Goal: Task Accomplishment & Management: Use online tool/utility

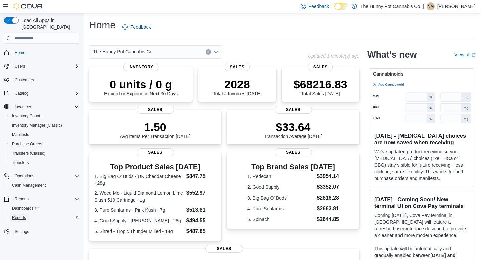
click at [20, 215] on span "Reports" at bounding box center [19, 217] width 14 height 5
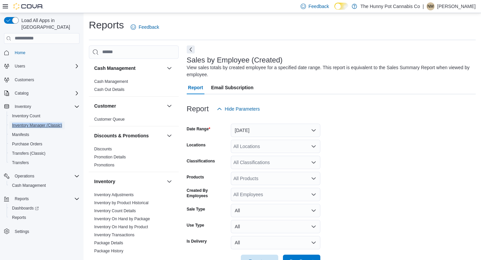
scroll to position [21, 0]
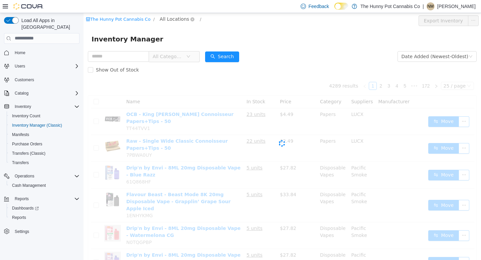
click at [162, 18] on span "All Locations" at bounding box center [174, 18] width 29 height 7
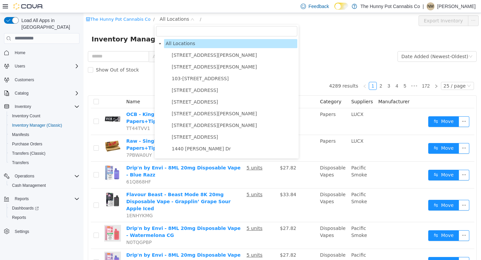
click at [169, 33] on input "filter select" at bounding box center [226, 31] width 141 height 10
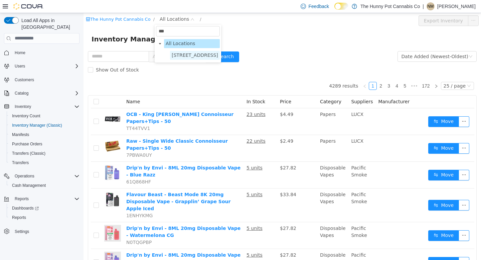
type input "***"
click at [181, 53] on span "198 Queen St" at bounding box center [195, 54] width 46 height 5
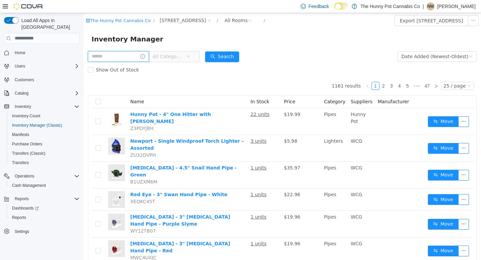
click at [109, 57] on input "text" at bounding box center [118, 56] width 61 height 11
click at [224, 19] on div "All Rooms" at bounding box center [235, 20] width 23 height 10
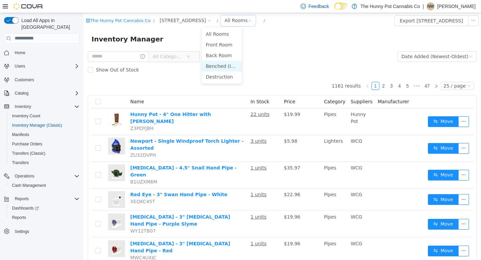
click at [218, 68] on li "Benched (Inactive)" at bounding box center [222, 65] width 40 height 11
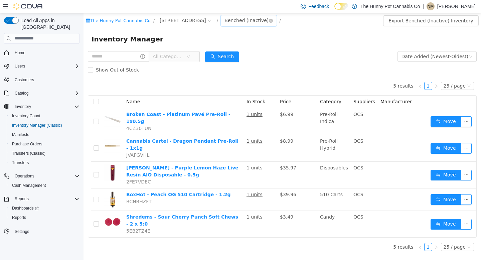
click at [227, 19] on div "Benched (Inactive)" at bounding box center [246, 20] width 44 height 10
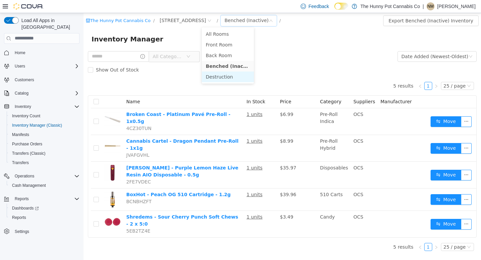
click at [219, 79] on li "Destruction" at bounding box center [228, 76] width 52 height 11
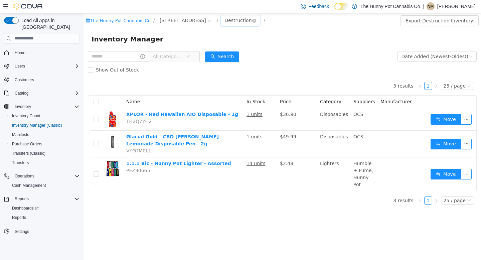
click at [224, 21] on div "Destruction" at bounding box center [237, 20] width 27 height 10
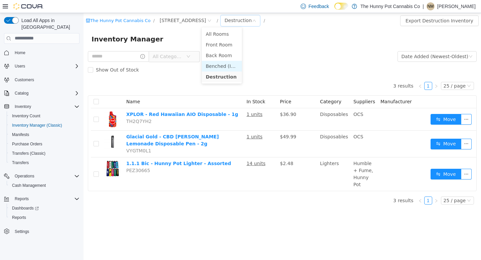
click at [216, 65] on li "Benched (Inactive)" at bounding box center [222, 65] width 40 height 11
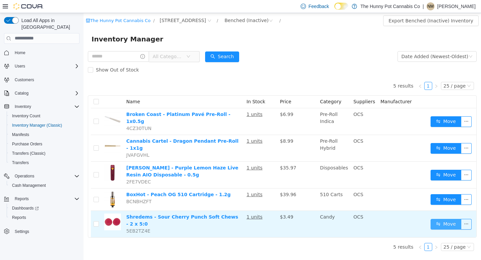
click at [440, 218] on button "Move" at bounding box center [445, 223] width 31 height 11
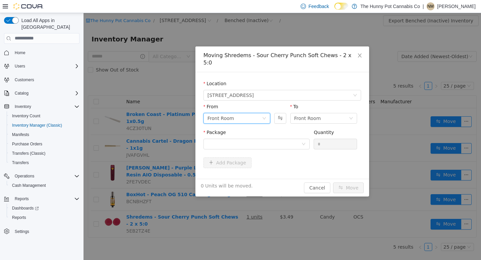
click at [248, 113] on div "Front Room" at bounding box center [234, 118] width 54 height 10
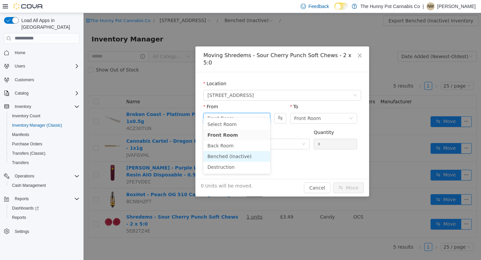
click at [232, 157] on li "Benched (Inactive)" at bounding box center [236, 156] width 67 height 11
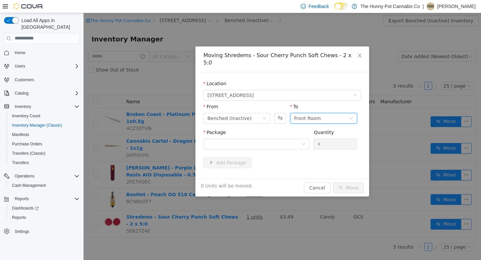
click at [322, 113] on div "Front Room" at bounding box center [321, 118] width 54 height 10
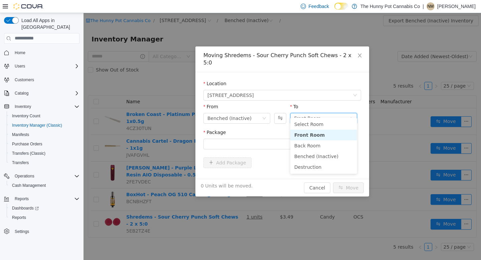
click at [308, 134] on li "Front Room" at bounding box center [323, 134] width 67 height 11
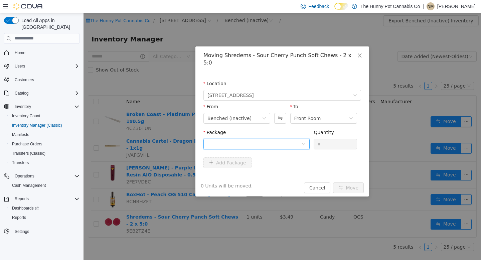
click at [275, 139] on div at bounding box center [254, 144] width 94 height 10
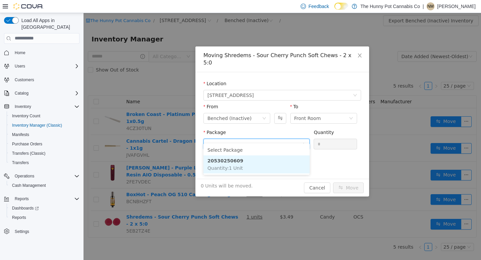
click at [239, 164] on li "20530250609 Quantity : 1 Unit" at bounding box center [256, 164] width 106 height 18
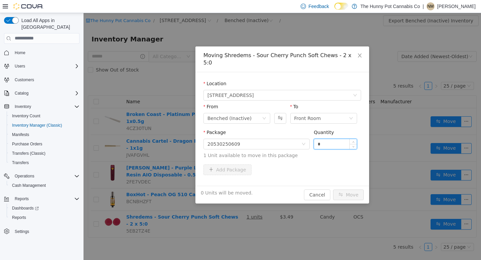
click at [327, 140] on input "*" at bounding box center [335, 144] width 43 height 10
type input "*"
click at [354, 190] on button "Move" at bounding box center [348, 194] width 31 height 11
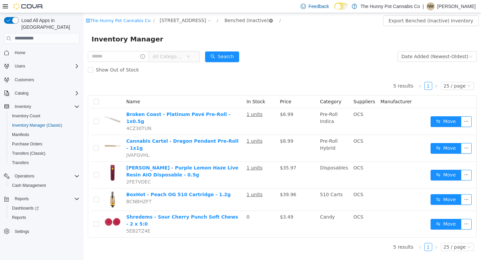
click at [269, 19] on icon "icon: close-circle" at bounding box center [271, 20] width 4 height 4
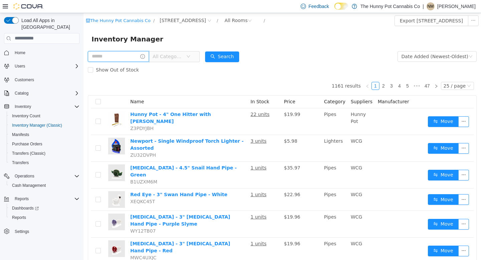
click at [123, 60] on input "text" at bounding box center [118, 56] width 61 height 11
type input "*****"
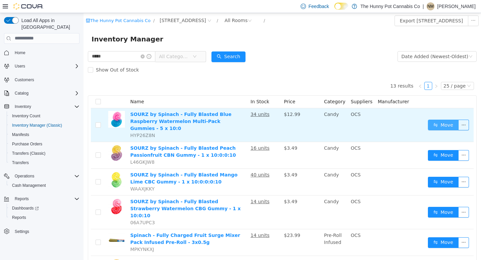
click at [444, 121] on button "Move" at bounding box center [443, 124] width 31 height 11
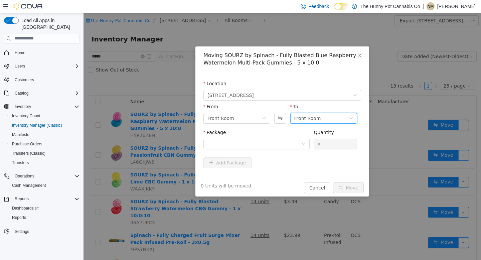
click at [315, 117] on div "Front Room" at bounding box center [307, 118] width 27 height 10
click at [302, 164] on li "Benched (Inactive)" at bounding box center [323, 163] width 67 height 11
click at [270, 140] on div at bounding box center [254, 144] width 94 height 10
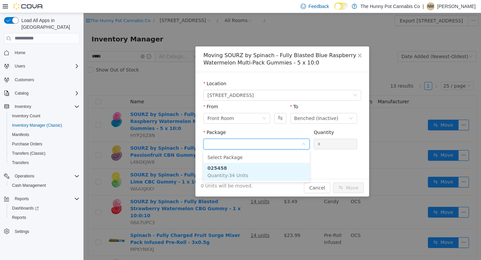
click at [246, 172] on span "Quantity : 34 Units" at bounding box center [227, 174] width 41 height 5
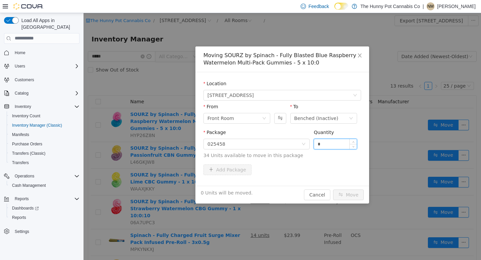
click at [349, 142] on input "*" at bounding box center [335, 144] width 43 height 10
type input "*"
click at [350, 192] on button "Move" at bounding box center [348, 194] width 31 height 11
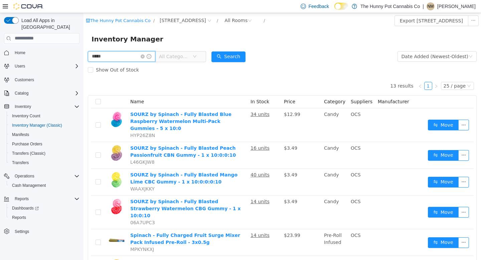
click at [114, 55] on input "*****" at bounding box center [121, 56] width 67 height 11
click at [197, 98] on th "Name" at bounding box center [188, 101] width 120 height 13
click at [224, 23] on div "All Rooms" at bounding box center [235, 20] width 23 height 10
click at [145, 57] on icon "icon: close-circle" at bounding box center [143, 56] width 4 height 4
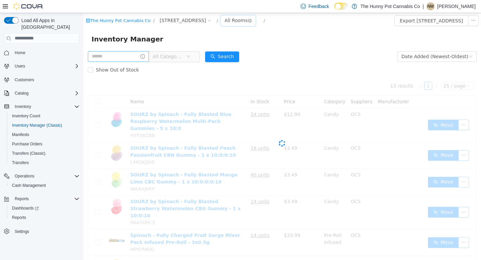
click at [224, 22] on div "All Rooms" at bounding box center [235, 20] width 23 height 10
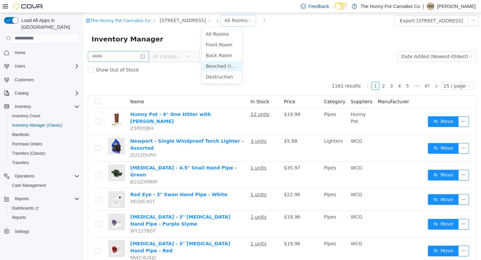
click at [214, 66] on li "Benched (Inactive)" at bounding box center [222, 65] width 40 height 11
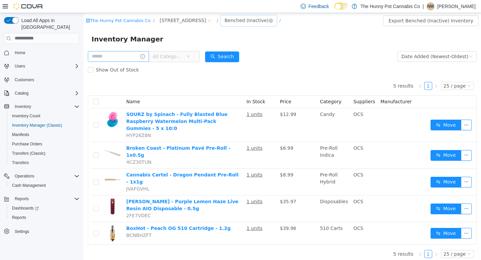
click at [224, 21] on div "Benched (Inactive)" at bounding box center [246, 20] width 44 height 10
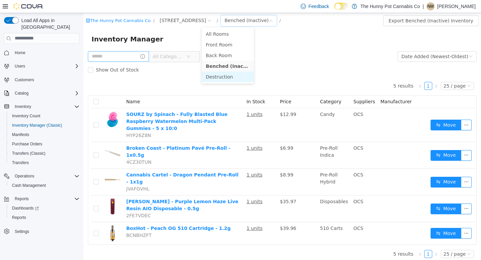
click at [217, 81] on li "Destruction" at bounding box center [228, 76] width 52 height 11
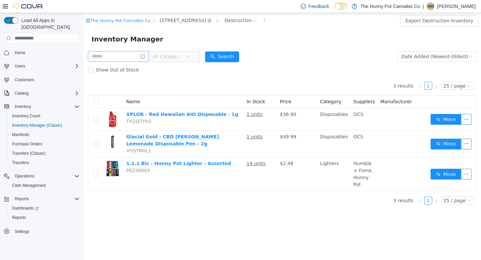
click at [165, 23] on span "198 Queen St" at bounding box center [183, 19] width 46 height 7
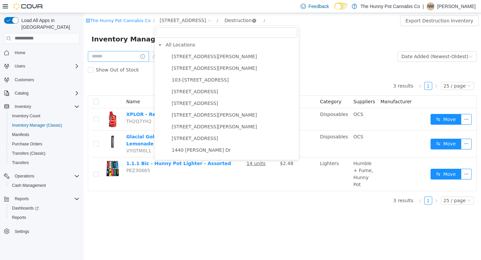
click at [252, 22] on icon "icon: close-circle" at bounding box center [254, 20] width 4 height 4
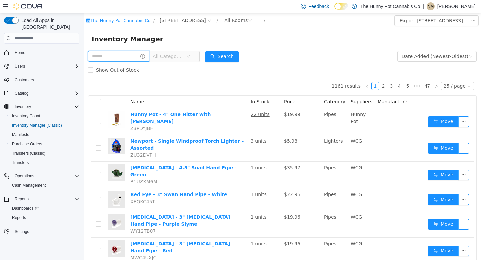
click at [121, 59] on input "text" at bounding box center [118, 56] width 61 height 11
type input "*******"
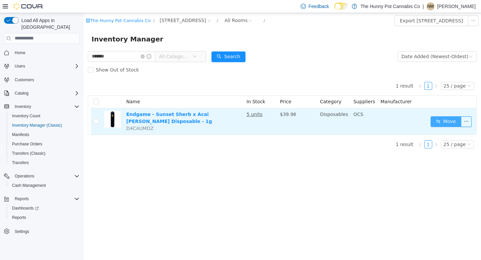
click at [438, 124] on button "Move" at bounding box center [445, 121] width 31 height 11
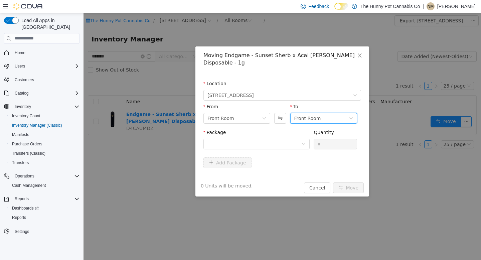
click at [307, 120] on div "Front Room" at bounding box center [307, 118] width 27 height 10
click at [307, 163] on li "Benched (Inactive)" at bounding box center [323, 163] width 67 height 11
click at [279, 147] on div at bounding box center [254, 144] width 94 height 10
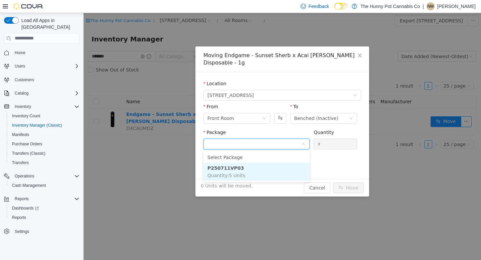
click at [250, 174] on li "P250711VP03 Quantity : 5 Units" at bounding box center [256, 171] width 106 height 18
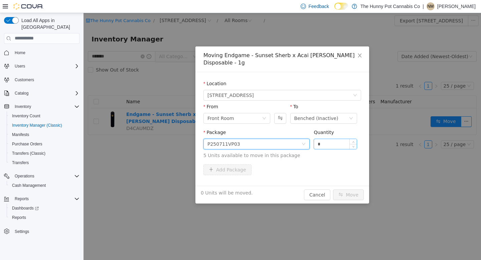
click at [317, 146] on input "*" at bounding box center [335, 144] width 43 height 10
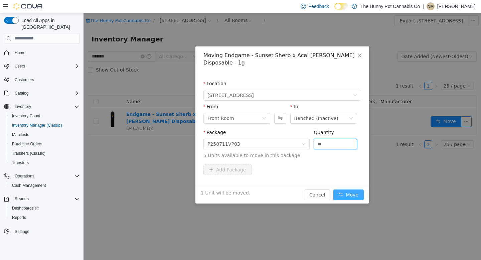
type input "*"
click at [351, 196] on button "Move" at bounding box center [348, 194] width 31 height 11
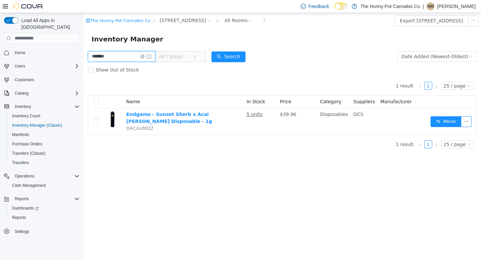
click at [130, 55] on input "*******" at bounding box center [121, 56] width 67 height 11
type input "******"
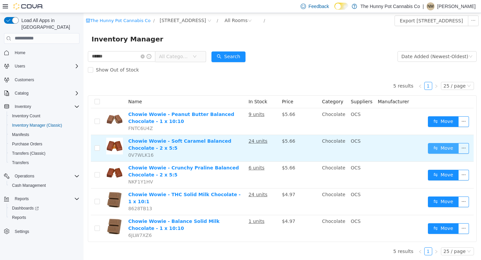
click at [442, 147] on button "Move" at bounding box center [443, 148] width 31 height 11
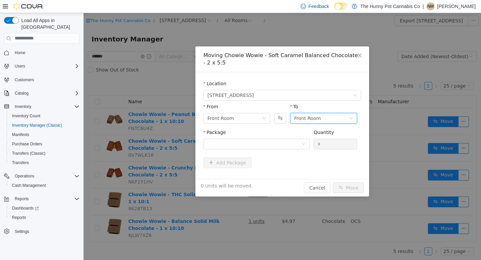
click at [337, 117] on div "Front Room" at bounding box center [321, 118] width 54 height 10
click at [311, 165] on li "Benched (Inactive)" at bounding box center [323, 163] width 67 height 11
click at [267, 140] on div at bounding box center [254, 144] width 94 height 10
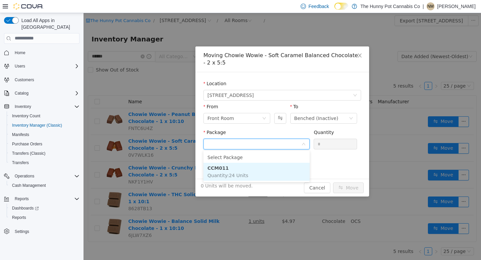
click at [251, 178] on li "CCM011 Quantity : 24 Units" at bounding box center [256, 171] width 106 height 18
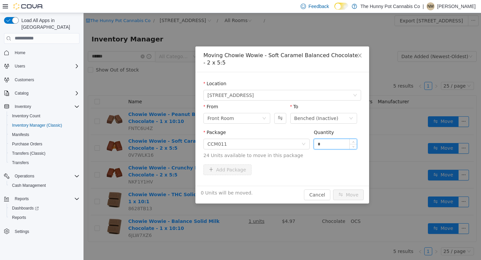
click at [318, 145] on input "*" at bounding box center [335, 144] width 43 height 10
click at [328, 141] on input "*" at bounding box center [335, 144] width 43 height 10
type input "*"
click at [340, 191] on button "Move" at bounding box center [348, 194] width 31 height 11
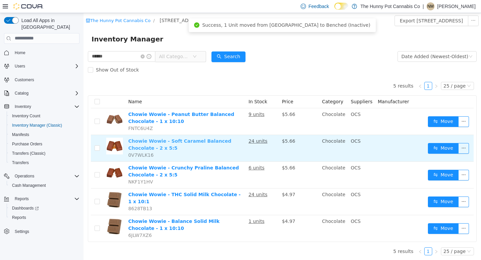
click at [185, 143] on link "Chowie Wowie - Soft Caramel Balanced Chocolate - 2 x 5:5" at bounding box center [179, 144] width 103 height 12
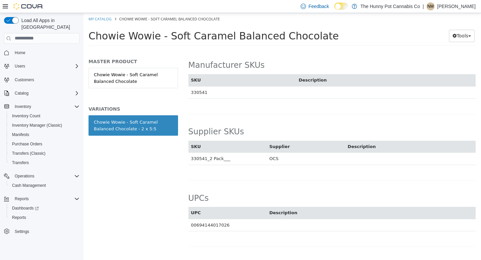
scroll to position [423, 0]
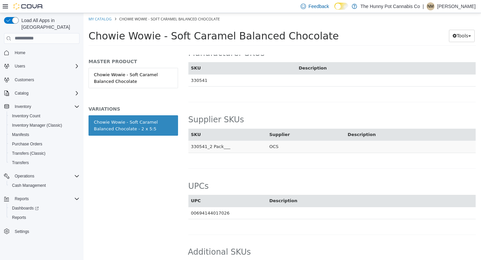
drag, startPoint x: 188, startPoint y: 133, endPoint x: 232, endPoint y: 133, distance: 43.4
click at [232, 140] on td "330541_2 Pack___" at bounding box center [227, 146] width 78 height 12
copy td "330541_2 Pack___"
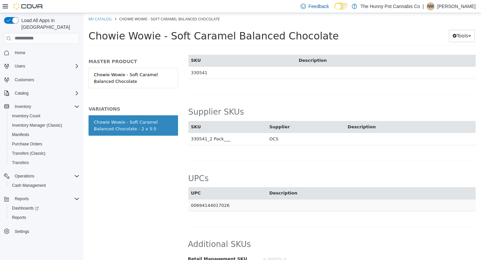
drag, startPoint x: 187, startPoint y: 191, endPoint x: 233, endPoint y: 191, distance: 45.7
click at [233, 191] on div "Chocolate Chowie Wowie - Soft Caramel Balanced Chocolate - 2 x 5:5 [Variation] …" at bounding box center [332, 156] width 298 height 205
click at [233, 199] on td "00694144017026" at bounding box center [227, 205] width 78 height 12
drag, startPoint x: 229, startPoint y: 191, endPoint x: 189, endPoint y: 192, distance: 40.7
click at [189, 199] on td "00694144017026" at bounding box center [227, 205] width 78 height 12
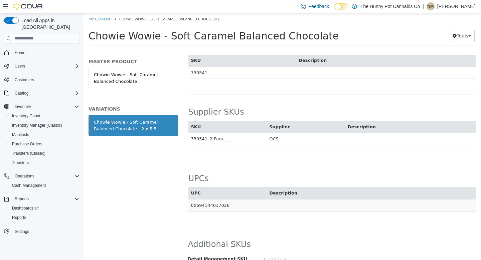
copy td "00694144017026"
